Goal: Task Accomplishment & Management: Manage account settings

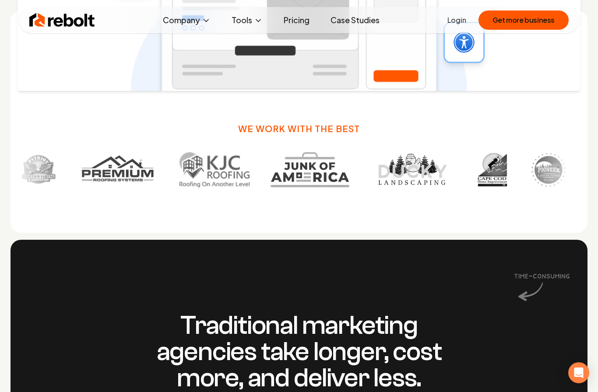
scroll to position [584, 0]
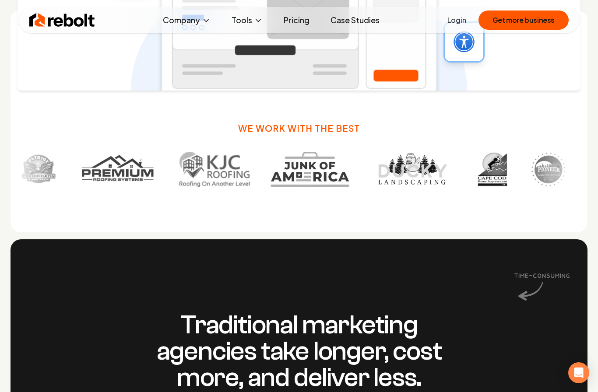
click at [458, 20] on link "Login" at bounding box center [457, 20] width 19 height 11
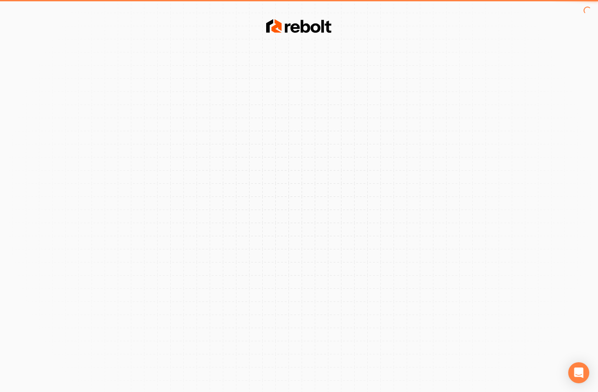
scroll to position [36, 0]
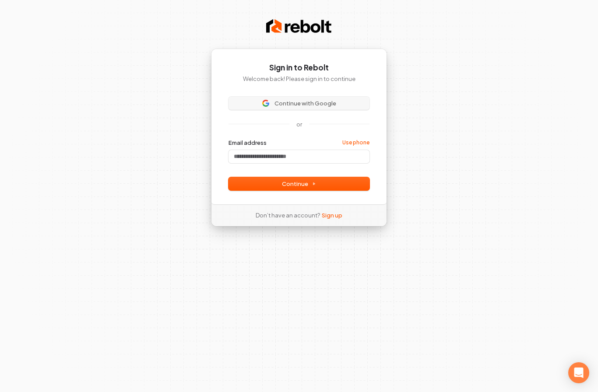
click at [289, 99] on span "Continue with Google" at bounding box center [306, 103] width 62 height 8
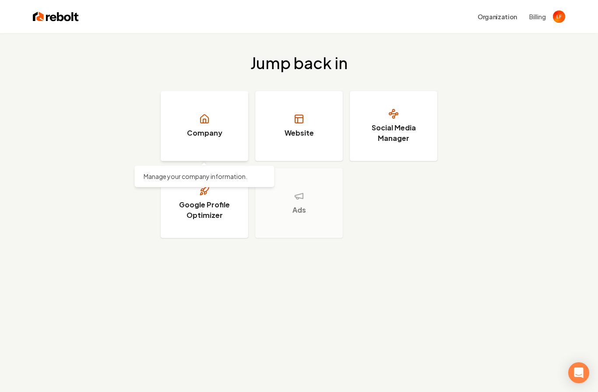
click at [212, 118] on link "Company" at bounding box center [205, 126] width 88 height 70
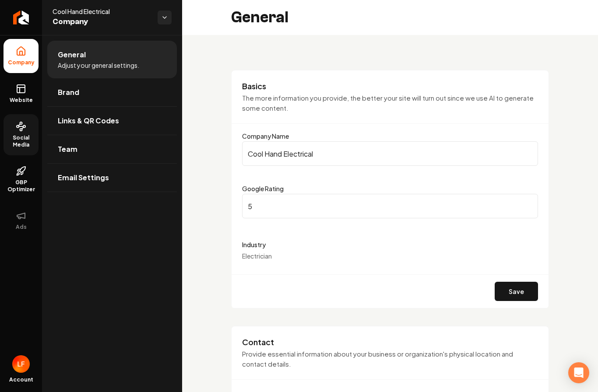
click at [25, 138] on span "Social Media" at bounding box center [21, 141] width 35 height 14
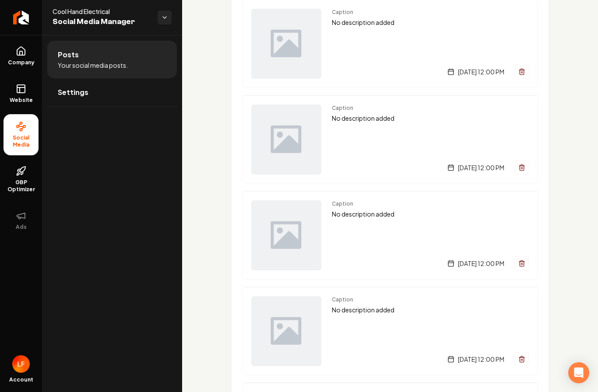
scroll to position [207, 0]
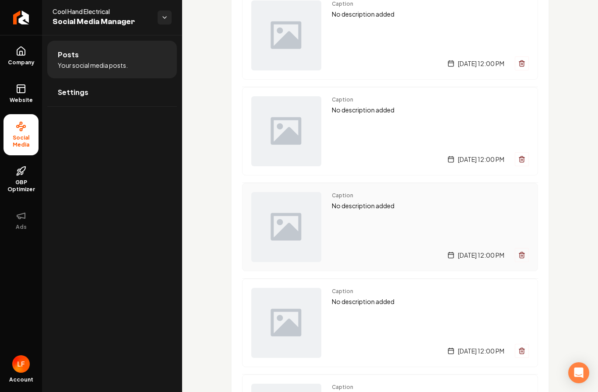
click at [284, 192] on img "Main content area" at bounding box center [286, 227] width 70 height 70
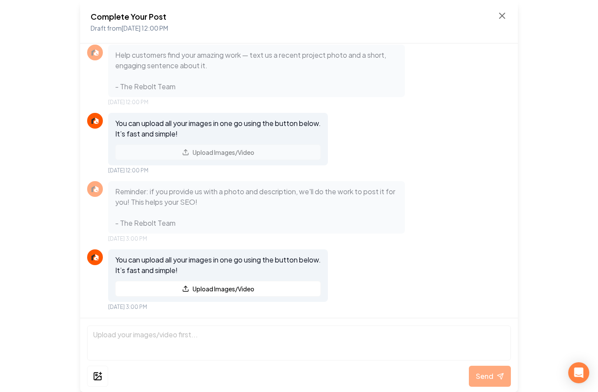
scroll to position [6, 0]
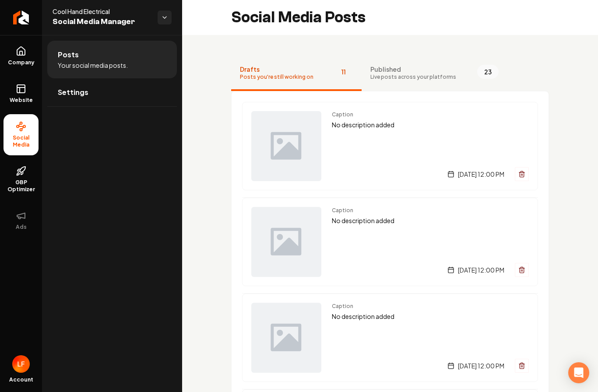
scroll to position [36, 0]
click at [407, 65] on span "Published" at bounding box center [414, 69] width 86 height 9
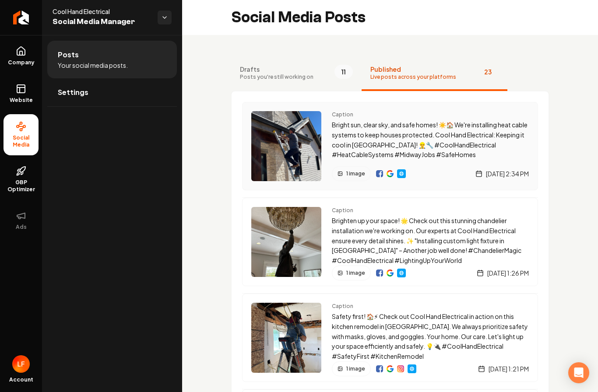
click at [362, 120] on p "Bright sun, clear sky, and safe homes! ☀️🏠 We're installing heat cable systems …" at bounding box center [430, 140] width 197 height 40
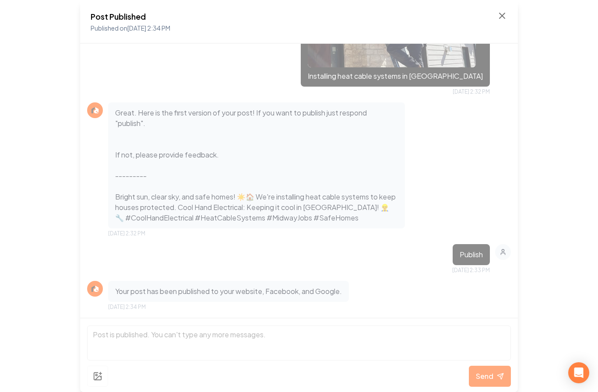
scroll to position [349, 0]
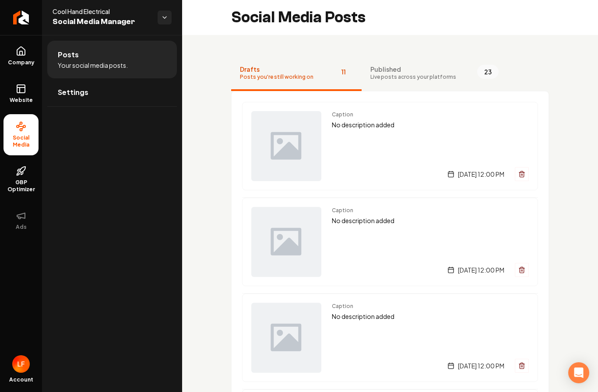
scroll to position [36, 0]
click at [395, 56] on button "Published Live posts across your platforms 23" at bounding box center [435, 73] width 146 height 35
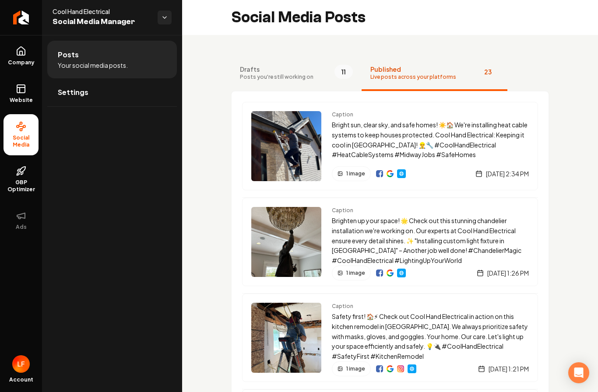
scroll to position [0, 0]
drag, startPoint x: 22, startPoint y: 59, endPoint x: 22, endPoint y: 95, distance: 35.9
click at [22, 77] on link "Website" at bounding box center [21, 94] width 35 height 34
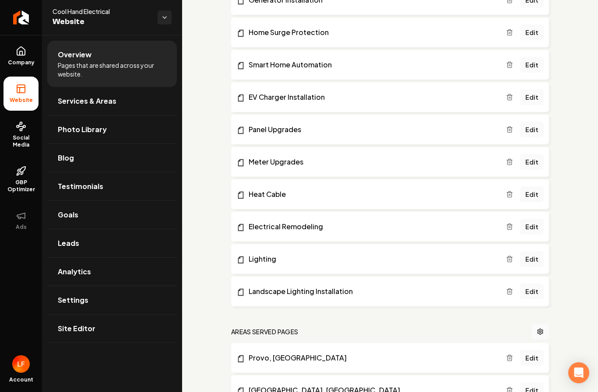
scroll to position [303, 0]
click at [267, 262] on link "Lighting" at bounding box center [372, 260] width 270 height 11
